Goal: Task Accomplishment & Management: Use online tool/utility

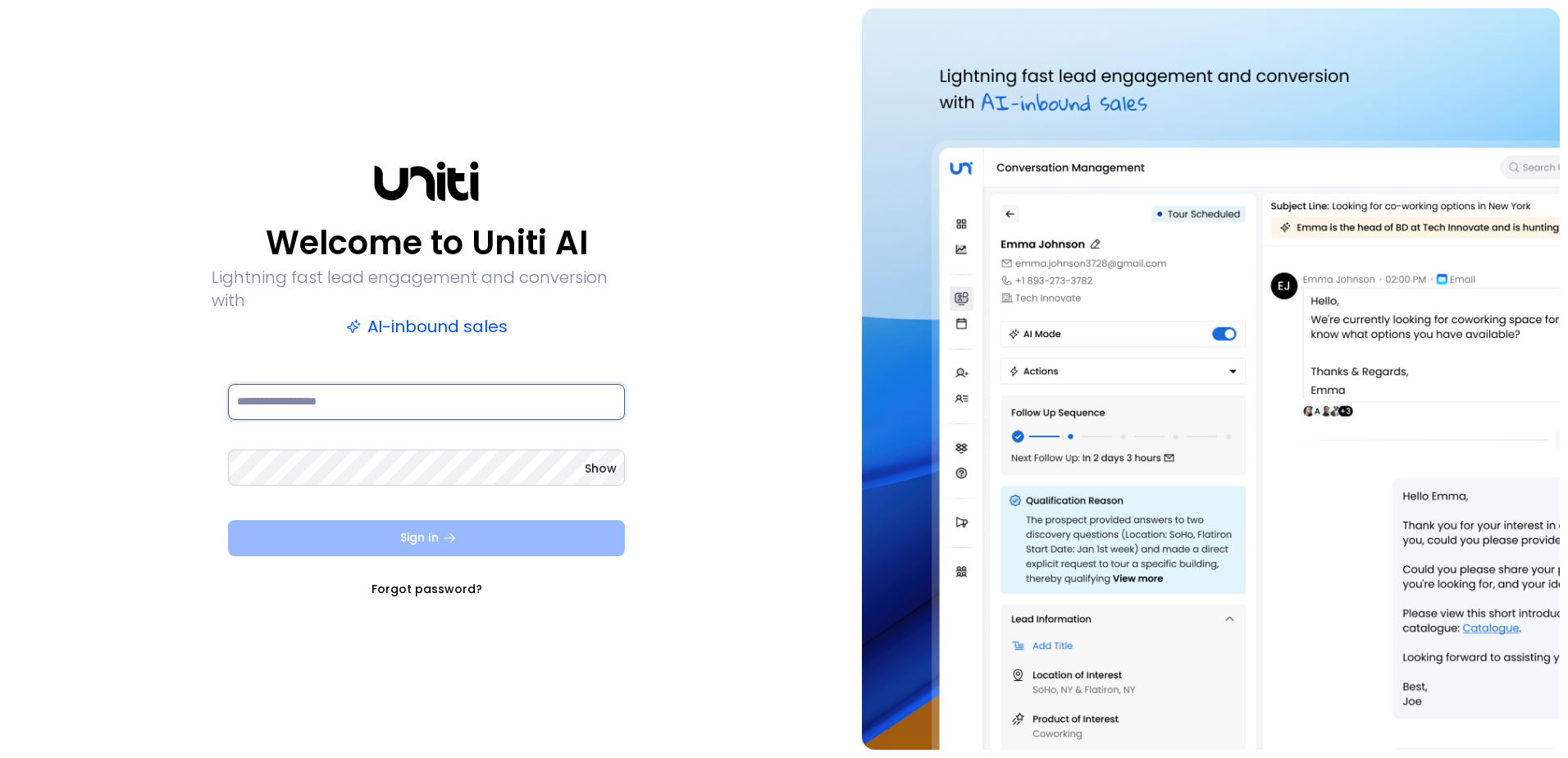
type input "**********"
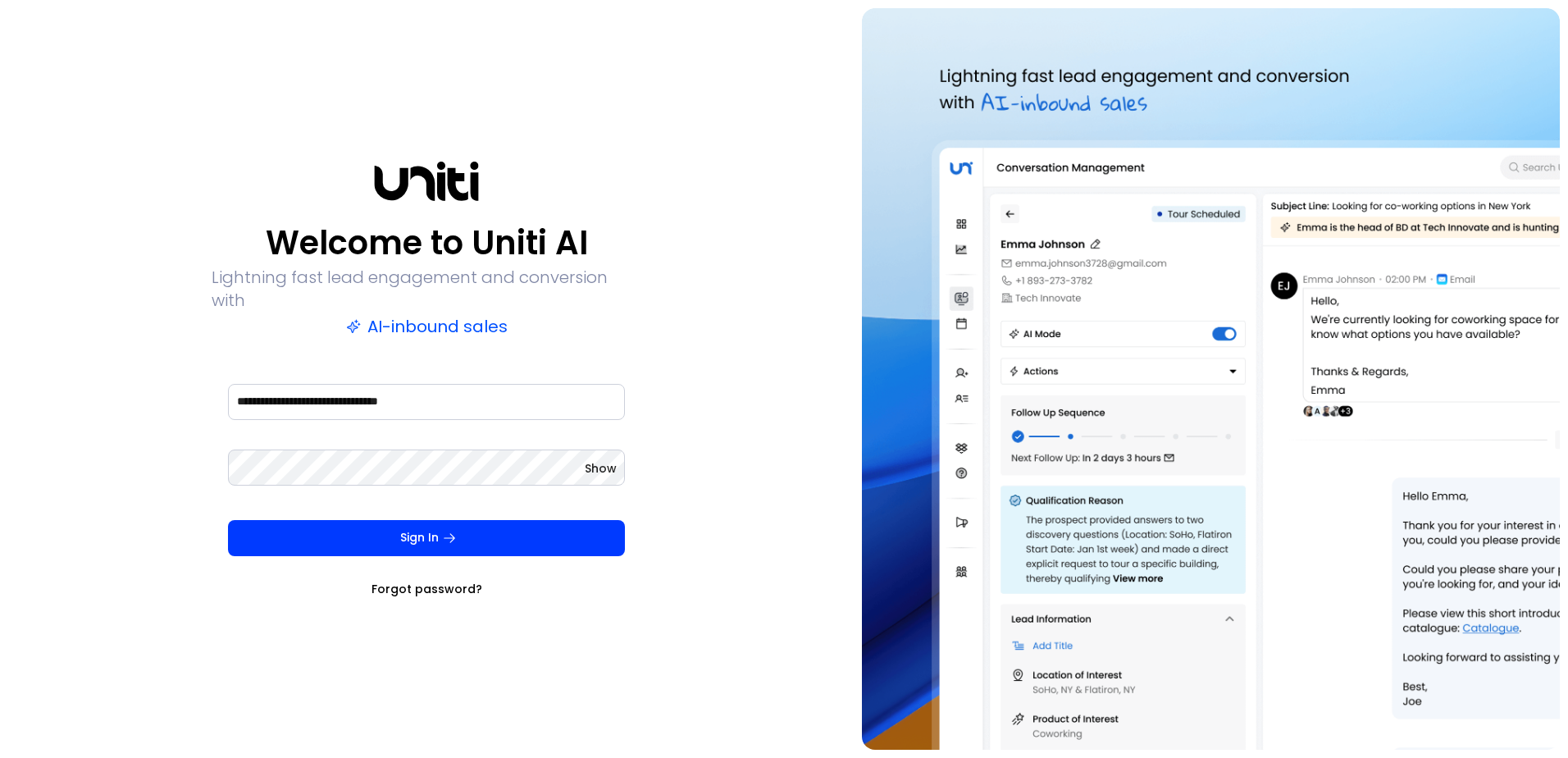
click at [436, 521] on button "Sign In" at bounding box center [427, 538] width 397 height 36
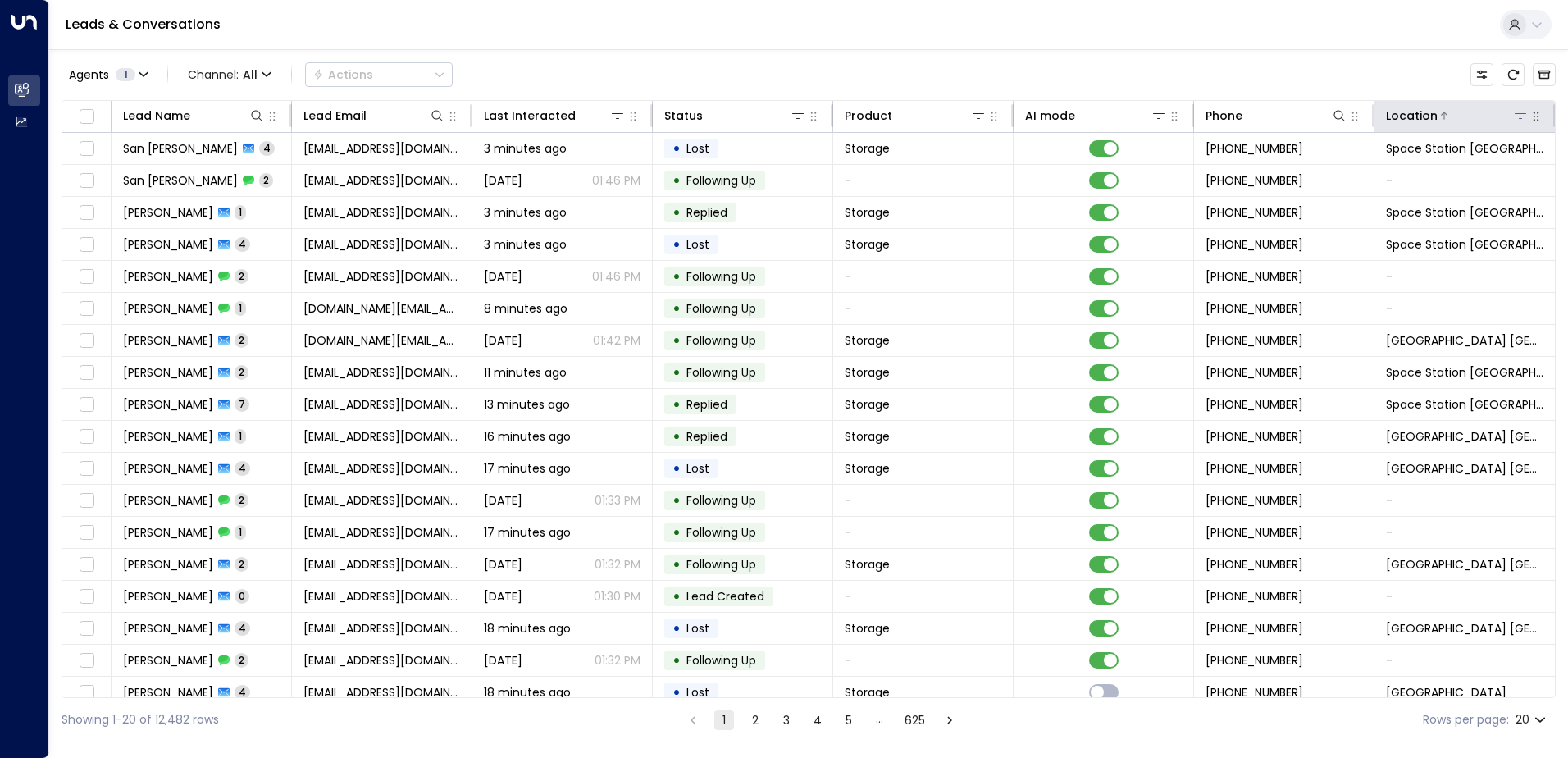
click at [1514, 114] on icon at bounding box center [1520, 115] width 13 height 13
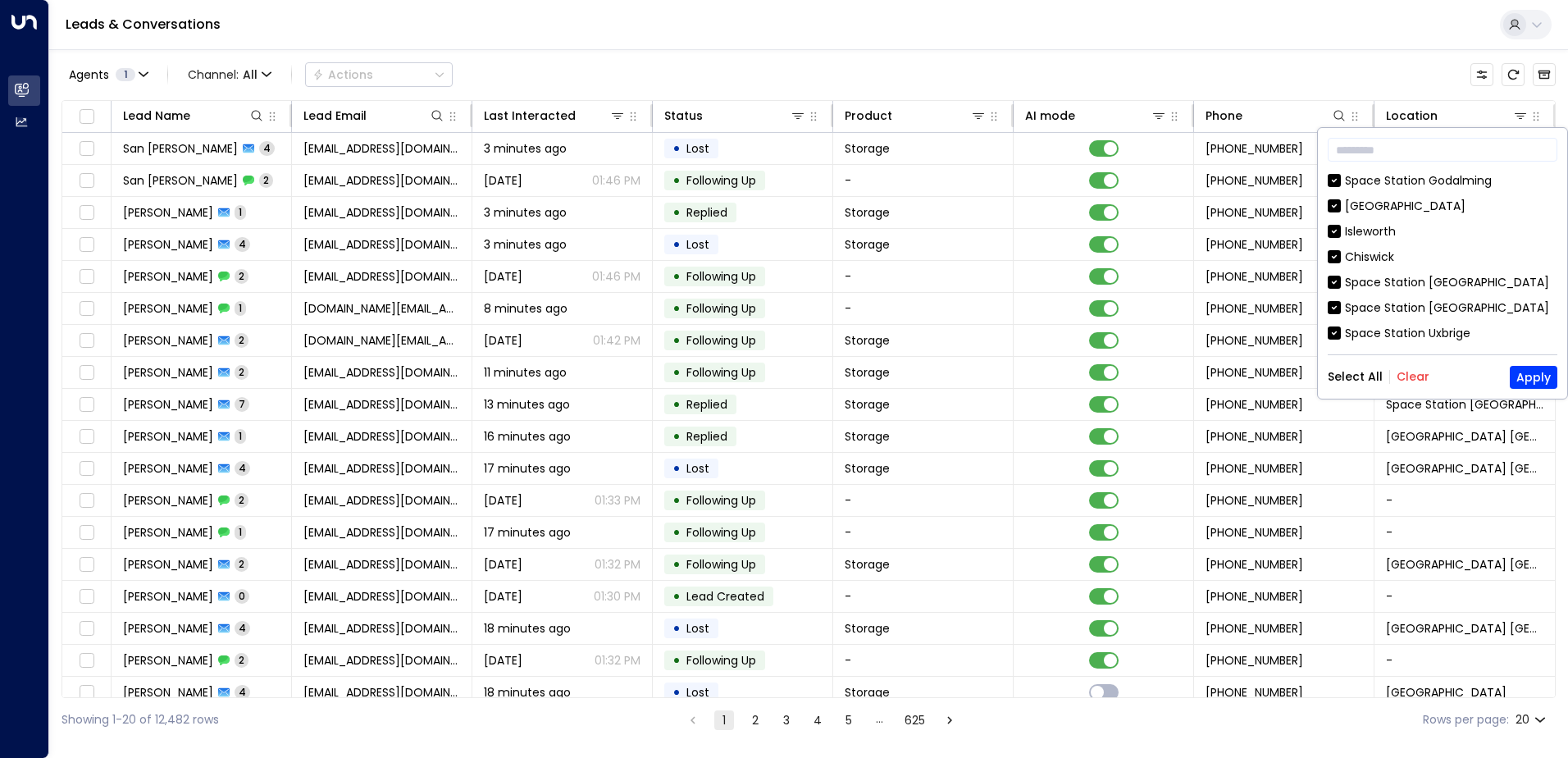
click at [1413, 372] on button "Clear" at bounding box center [1413, 377] width 33 height 13
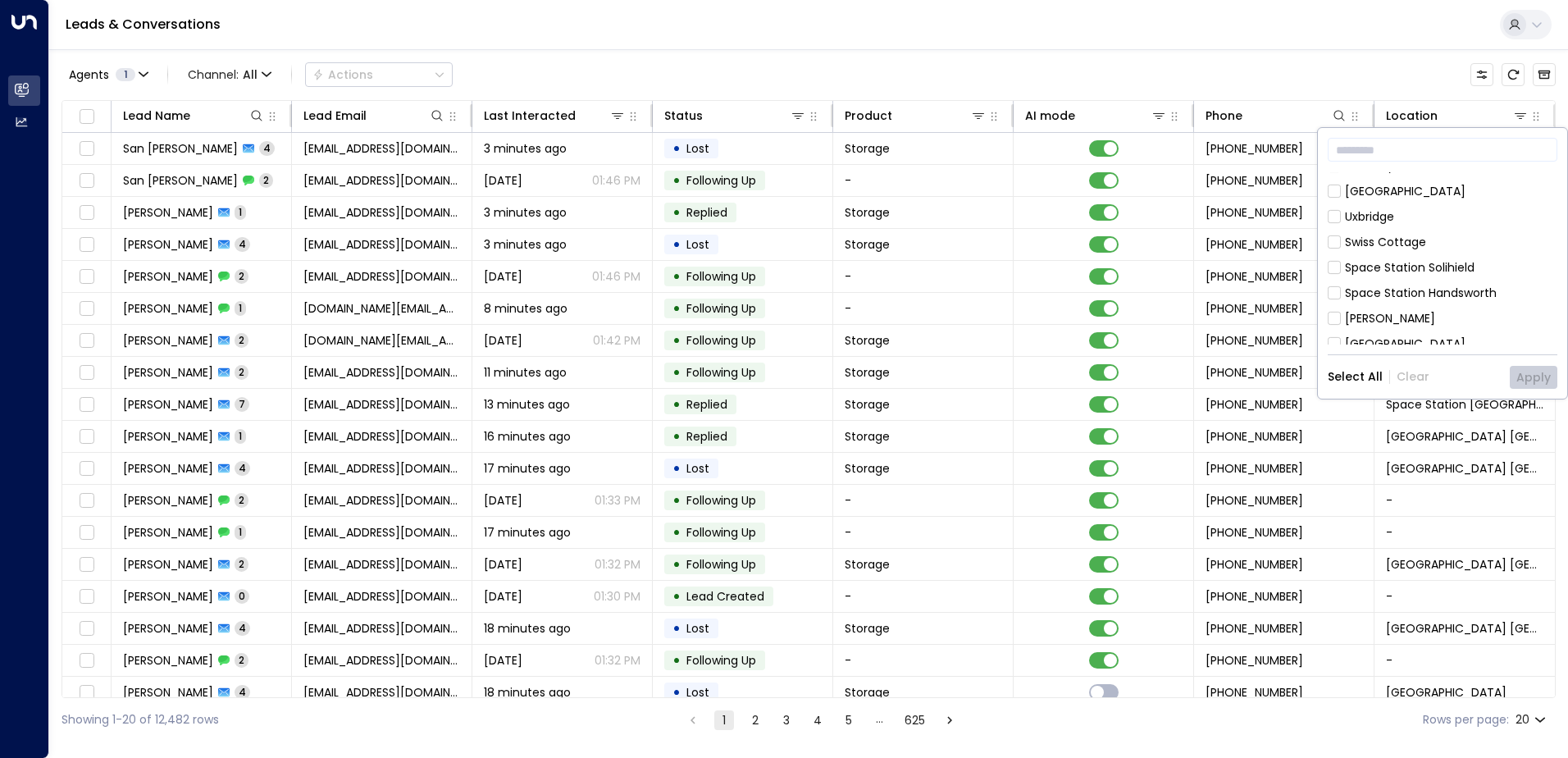
scroll to position [888, 0]
click at [1395, 363] on div "Space Station Doncaster" at bounding box center [1448, 371] width 205 height 17
click at [1540, 372] on button "Apply" at bounding box center [1534, 377] width 48 height 23
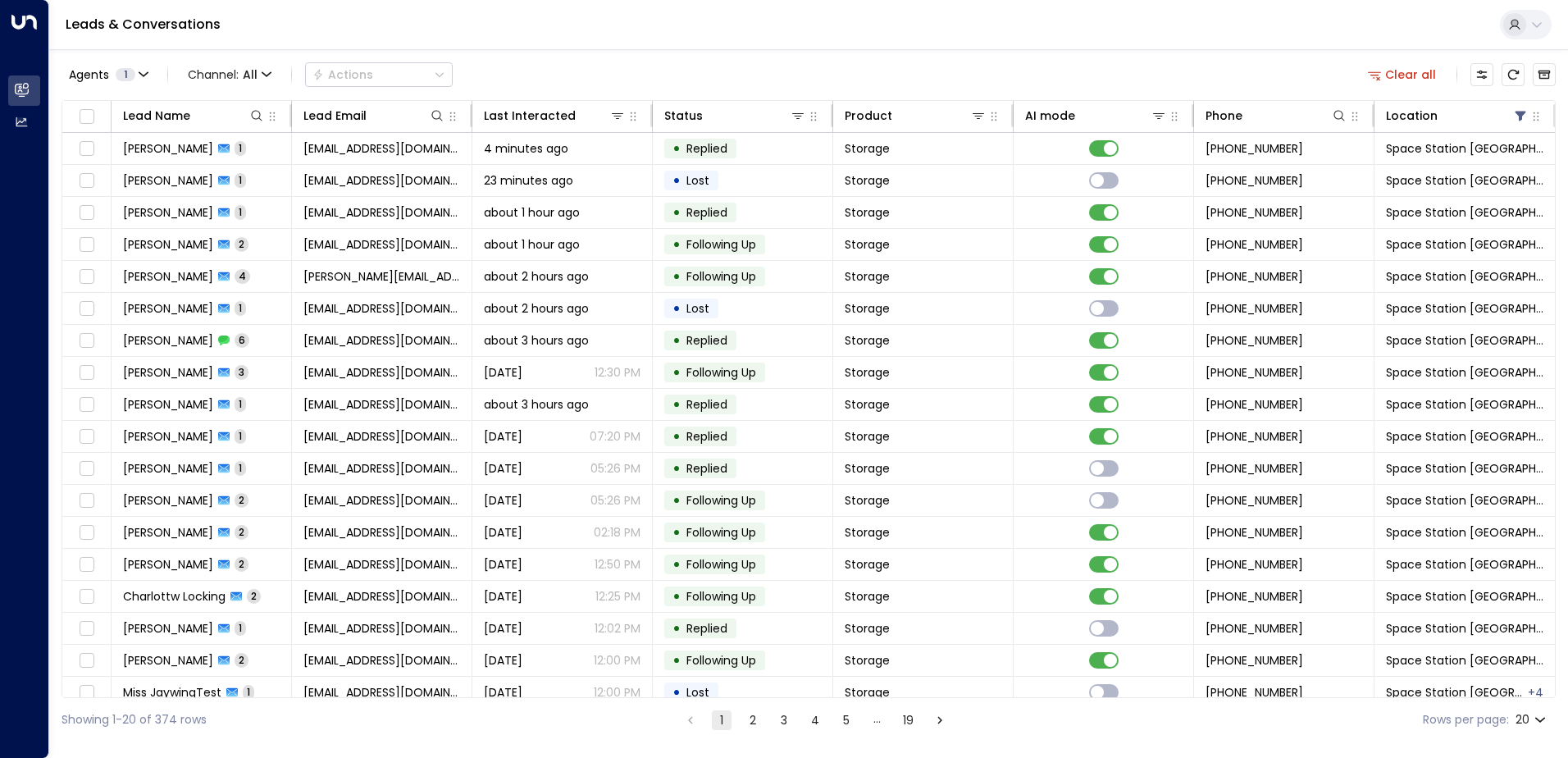
click at [1533, 716] on body "Overview Leads & Conversations Leads & Conversations Analytics Analytics Leads …" at bounding box center [784, 371] width 1568 height 742
click at [1530, 696] on li "50" at bounding box center [1530, 695] width 47 height 30
type input "**"
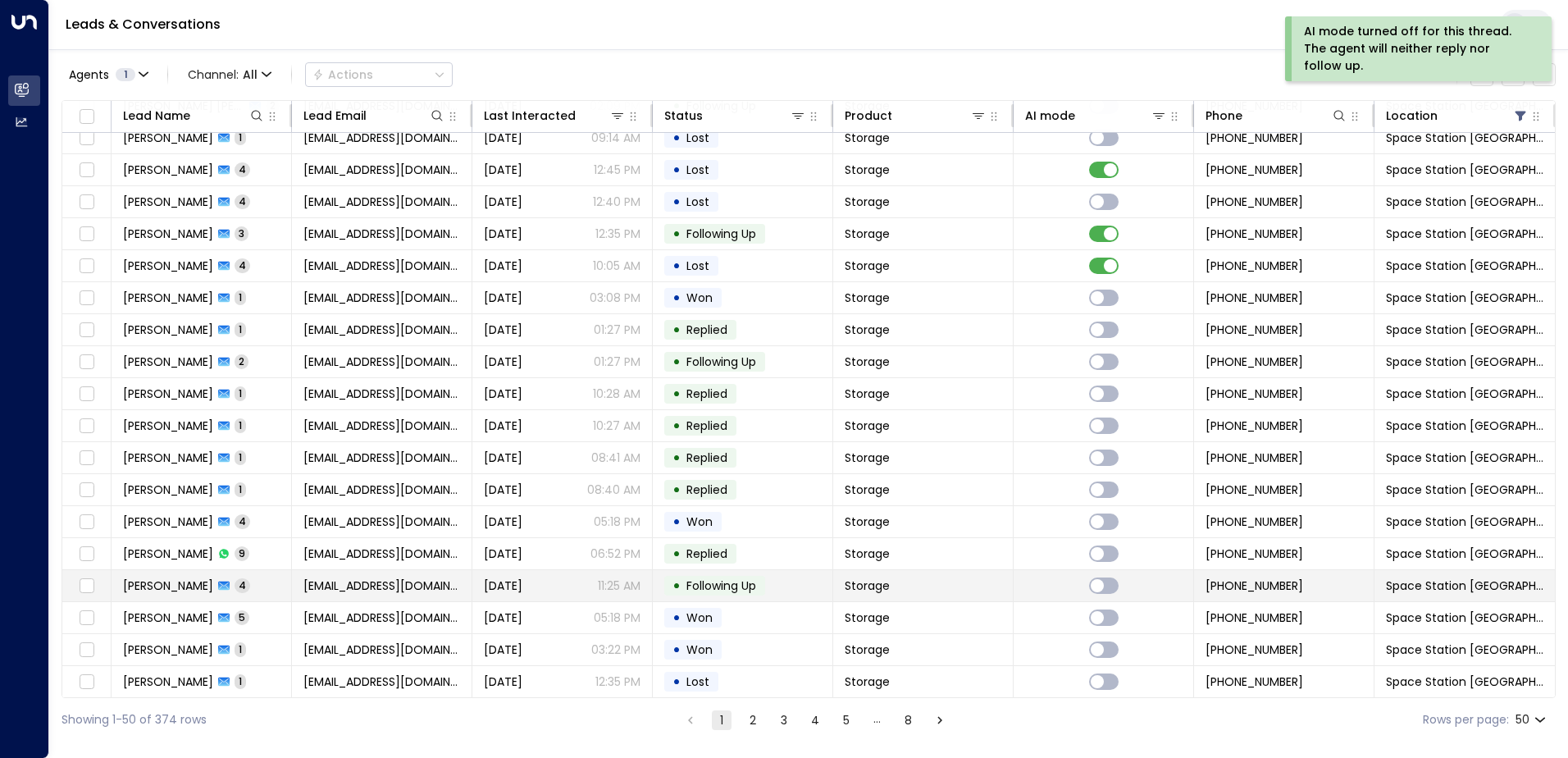
scroll to position [985, 0]
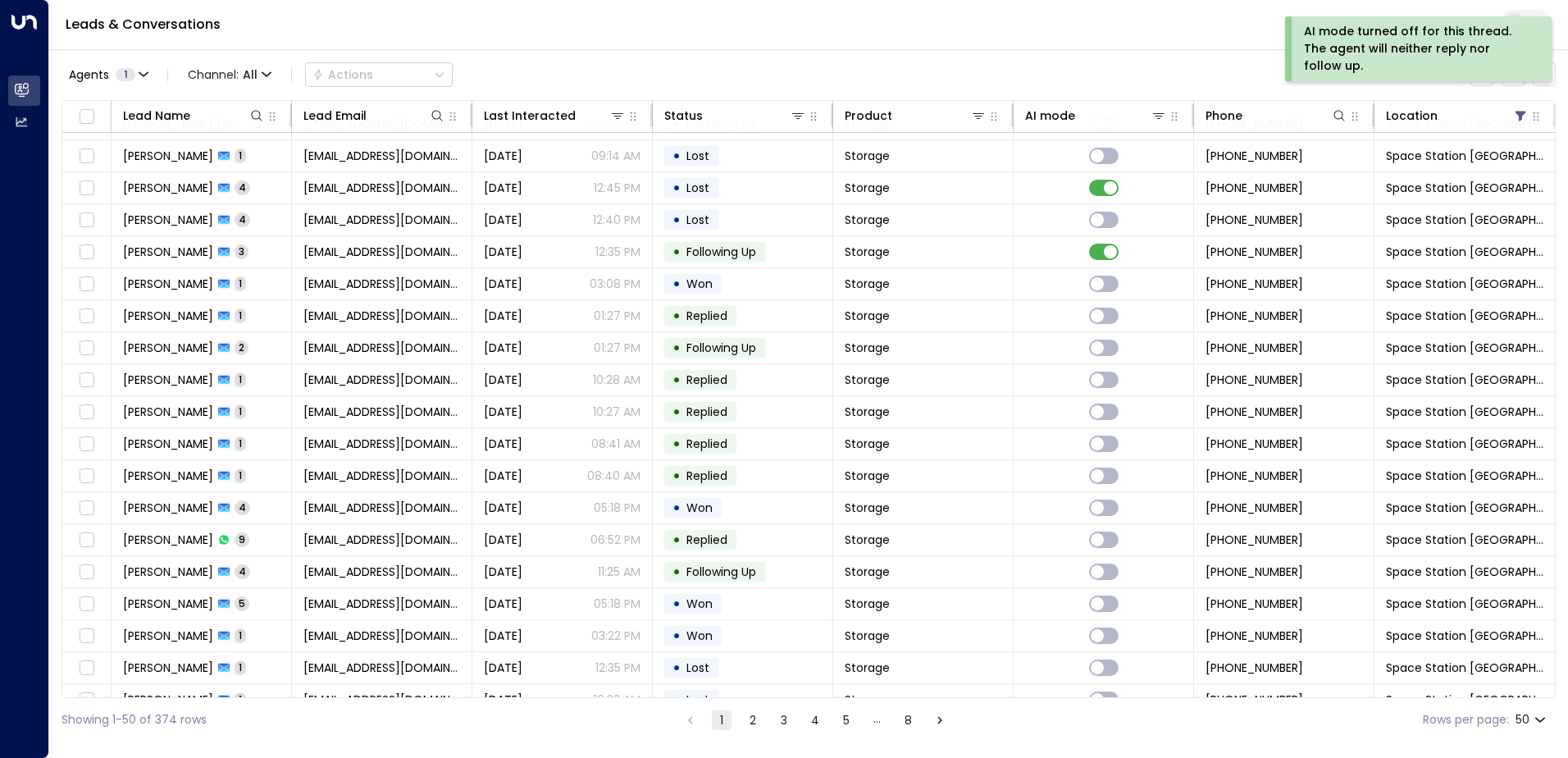
click at [940, 719] on icon "Go to next page" at bounding box center [939, 720] width 15 height 15
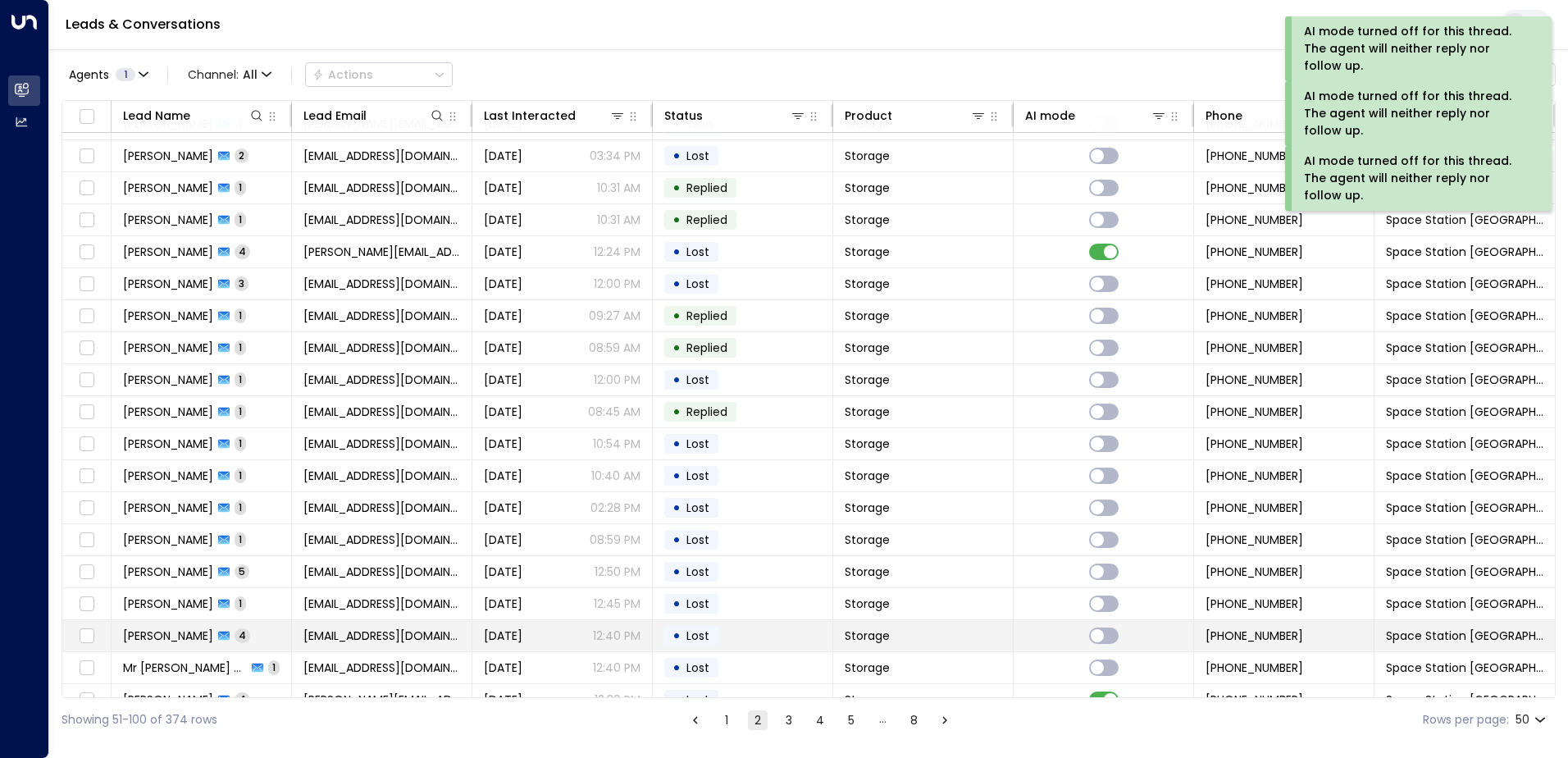
scroll to position [1040, 0]
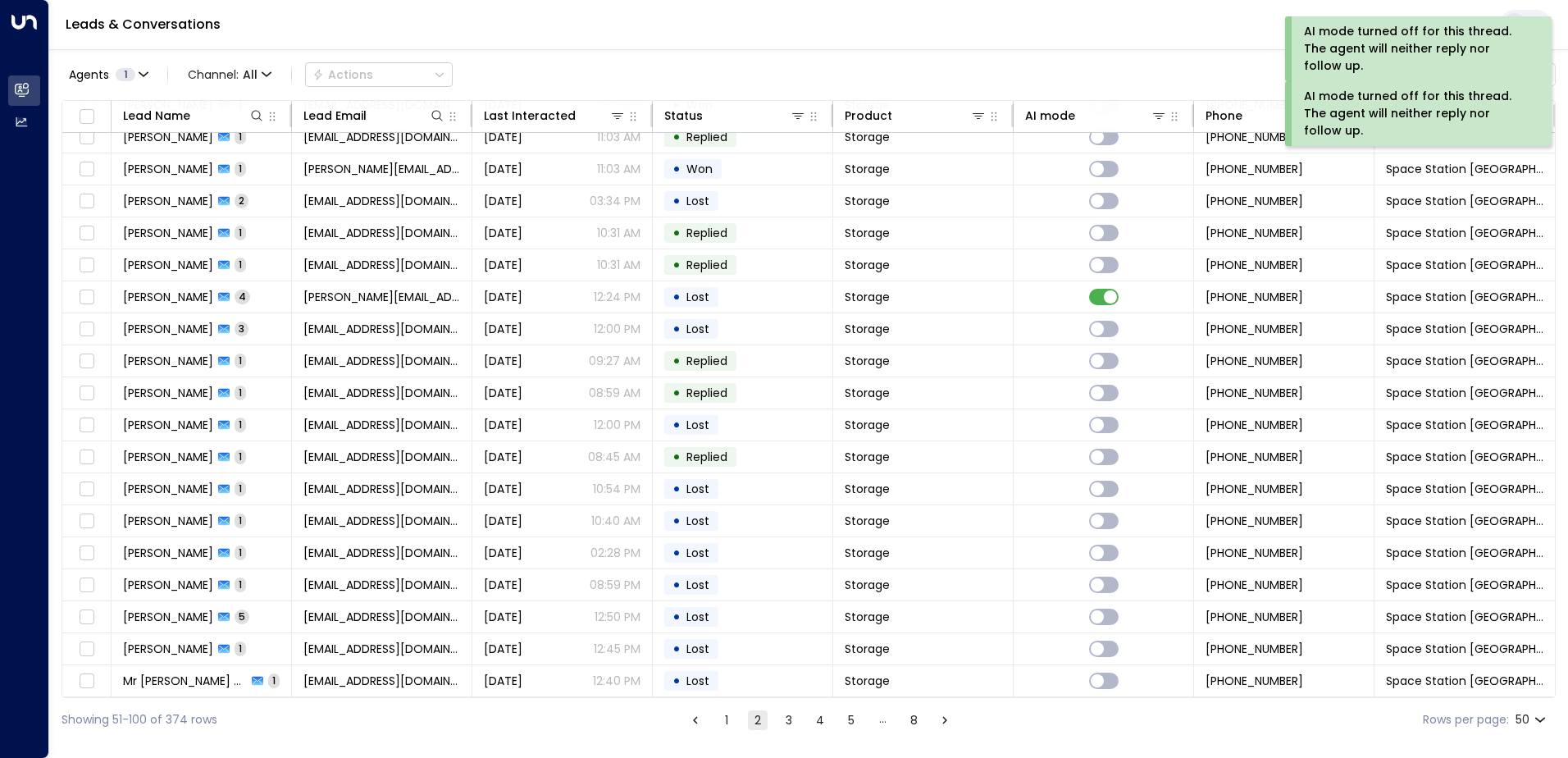
click at [945, 719] on icon "Go to next page" at bounding box center [944, 720] width 15 height 15
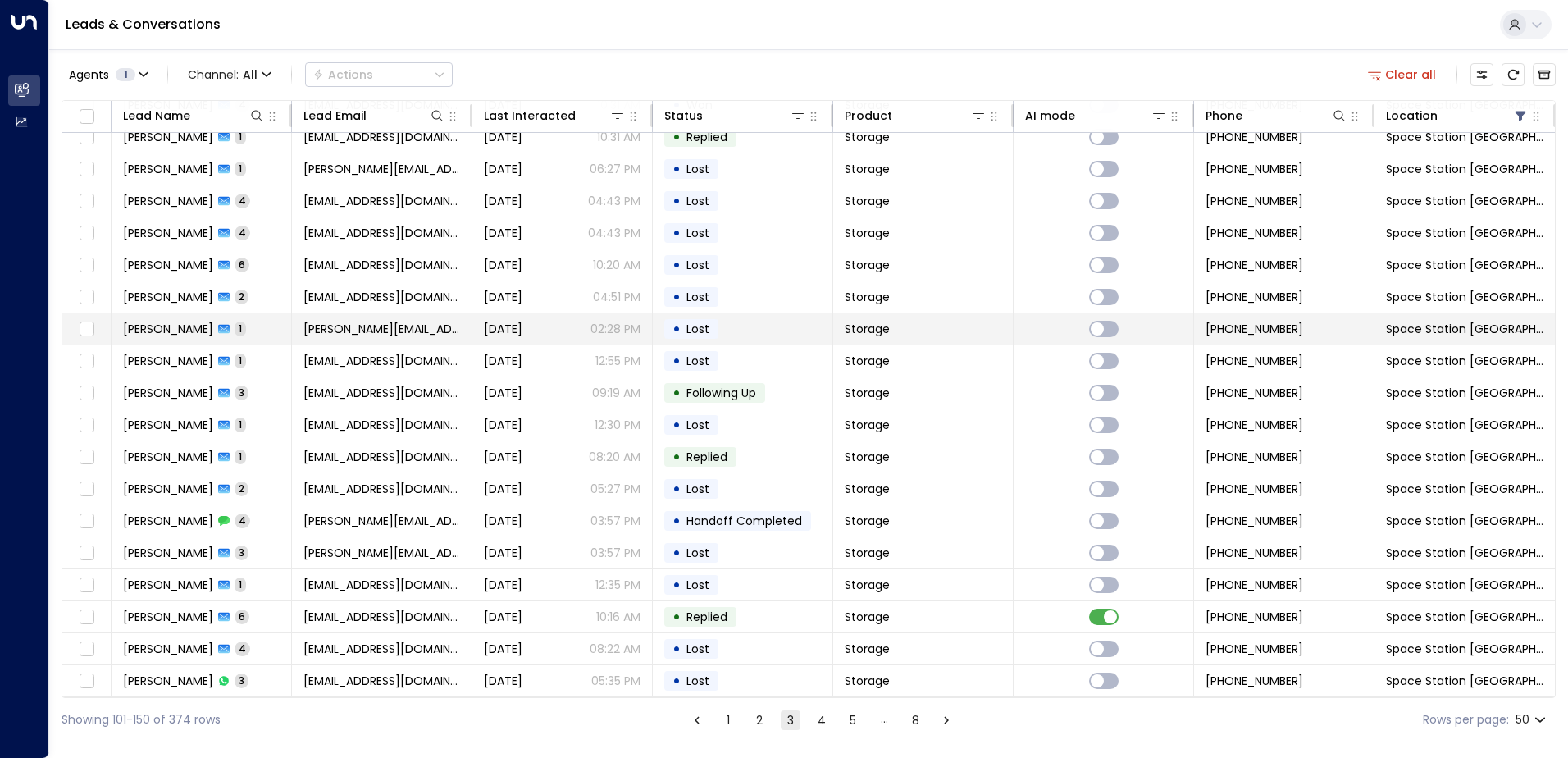
scroll to position [1040, 0]
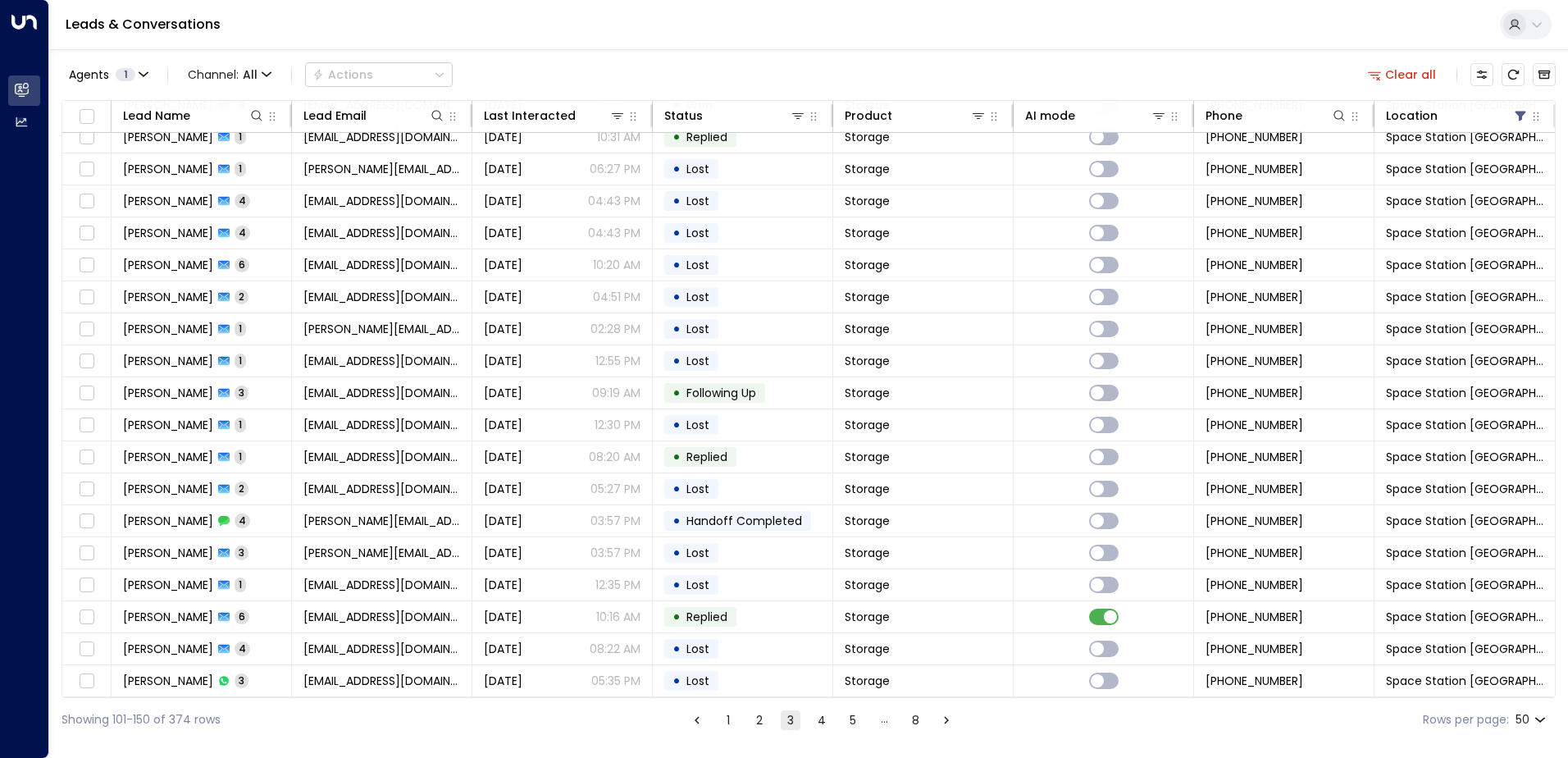
click at [947, 718] on icon "Go to next page" at bounding box center [946, 720] width 15 height 15
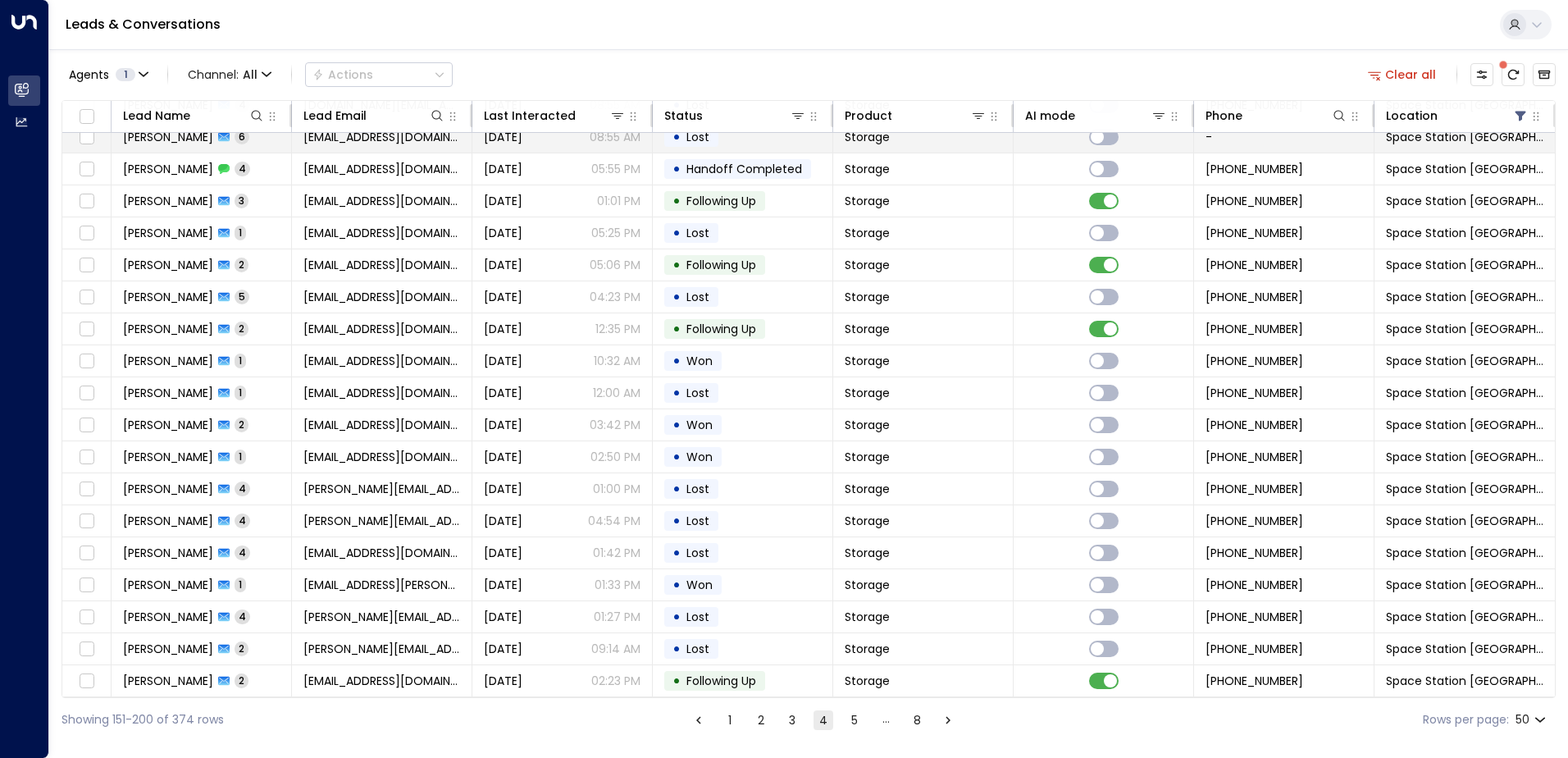
scroll to position [466, 0]
